Goal: Task Accomplishment & Management: Manage account settings

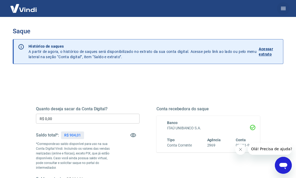
click at [281, 8] on icon "button" at bounding box center [283, 8] width 5 height 3
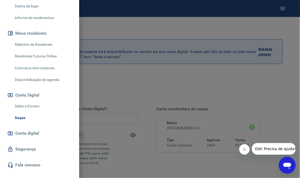
scroll to position [96, 0]
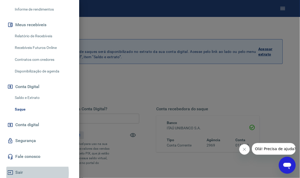
click at [20, 172] on button "Sair" at bounding box center [39, 173] width 66 height 12
